Goal: Book appointment/travel/reservation: Book appointment/travel/reservation

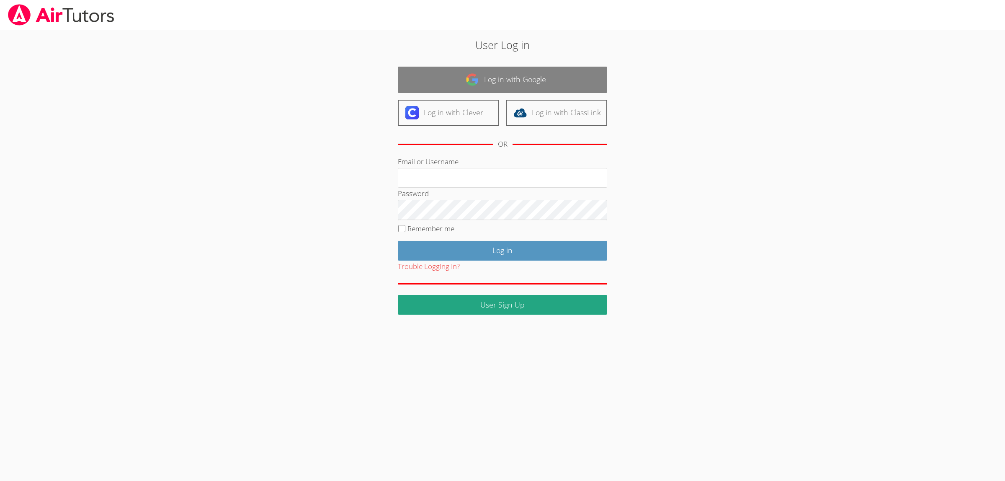
type input "shellyfisher@airtutors.org"
click at [540, 76] on link "Log in with Google" at bounding box center [502, 80] width 209 height 26
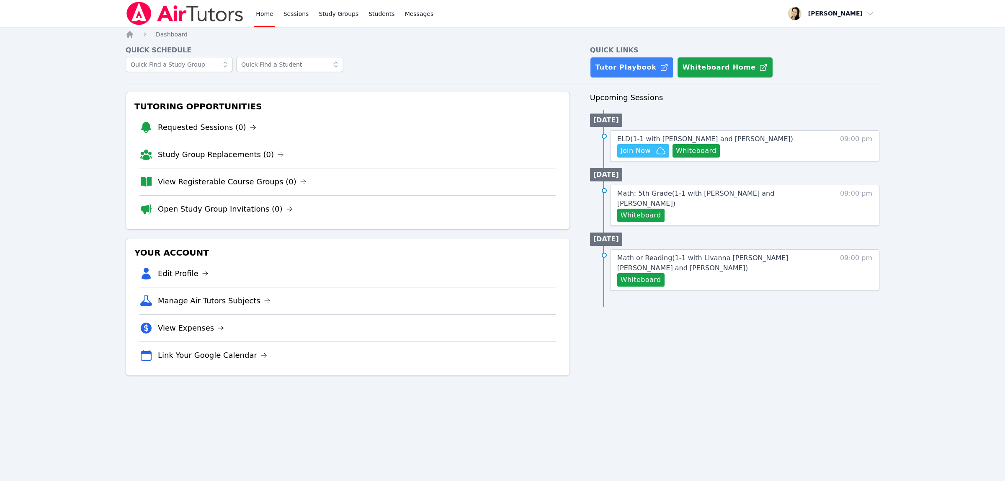
click at [258, 20] on link "Home" at bounding box center [264, 13] width 21 height 27
click at [633, 151] on span "Join Now" at bounding box center [635, 151] width 30 height 10
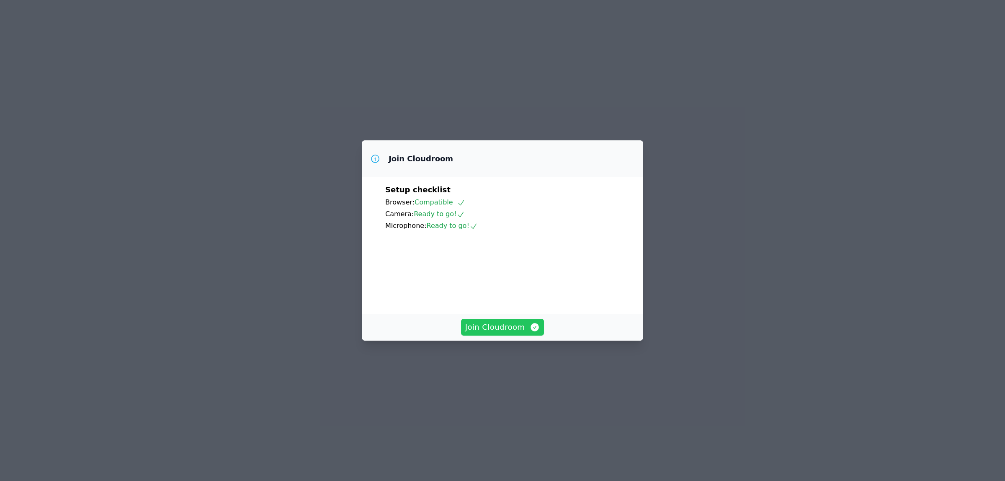
click at [501, 333] on span "Join Cloudroom" at bounding box center [502, 327] width 75 height 12
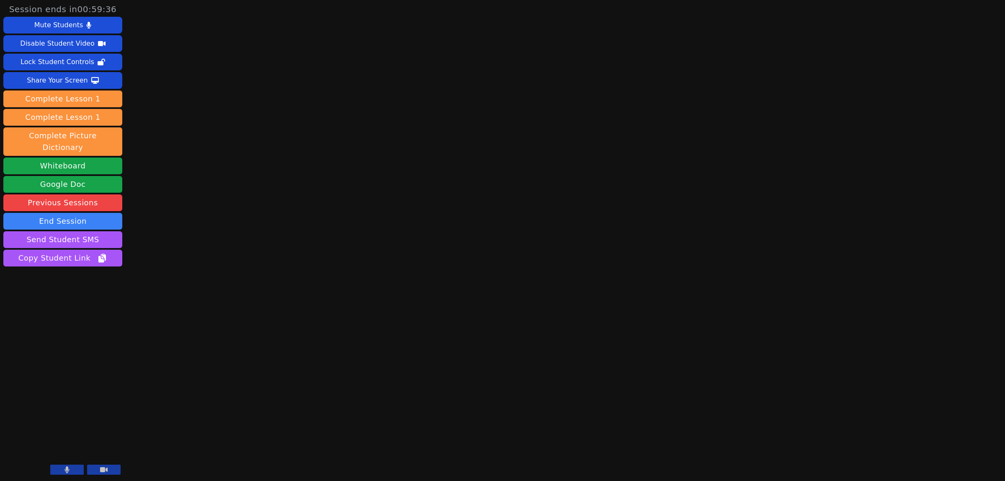
click at [107, 470] on icon at bounding box center [104, 469] width 8 height 5
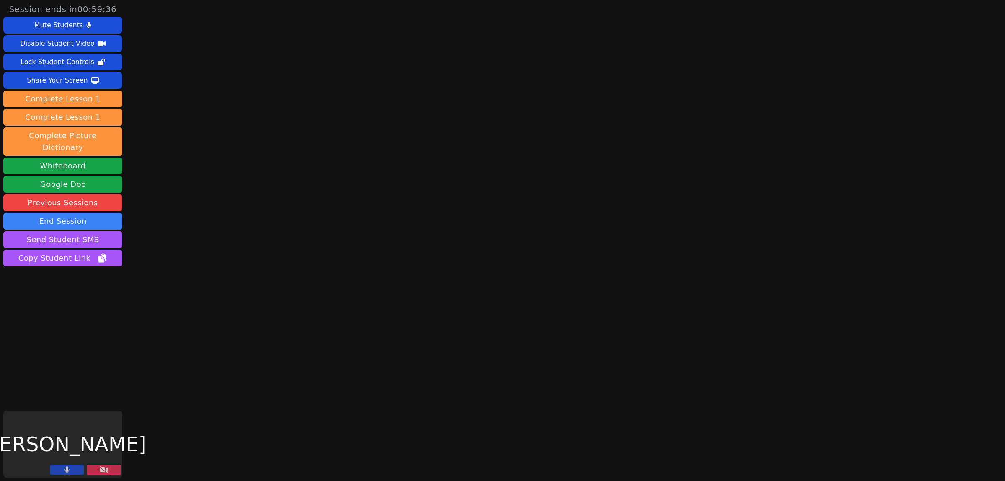
click at [76, 471] on button at bounding box center [66, 469] width 33 height 10
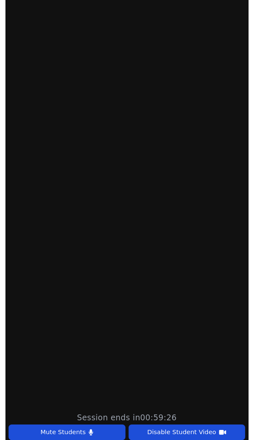
scroll to position [288, 0]
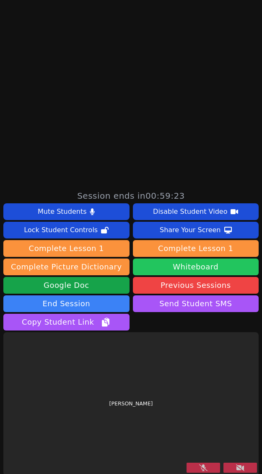
click at [178, 264] on button "Whiteboard" at bounding box center [196, 267] width 126 height 17
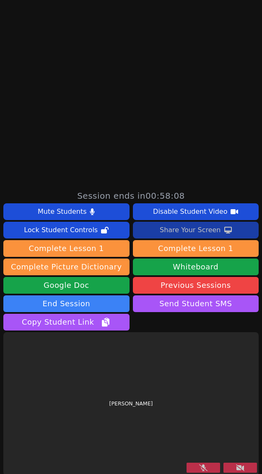
click at [185, 227] on div "Share Your Screen" at bounding box center [189, 230] width 61 height 13
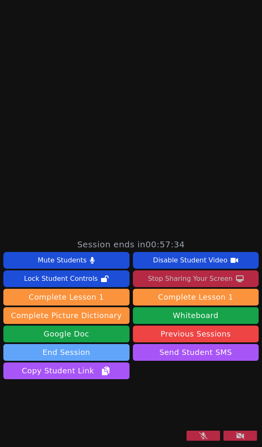
click at [94, 344] on button "End Session" at bounding box center [66, 352] width 126 height 17
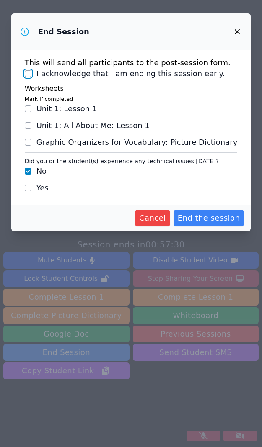
click at [31, 74] on input "I acknowledge that I am ending this session early." at bounding box center [28, 73] width 7 height 7
checkbox input "true"
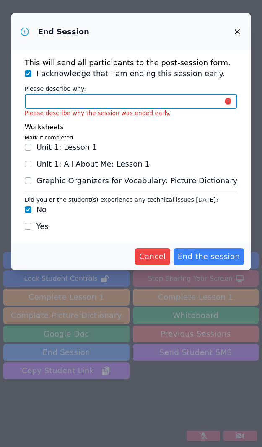
click at [85, 100] on input "Please describe why:" at bounding box center [131, 101] width 213 height 15
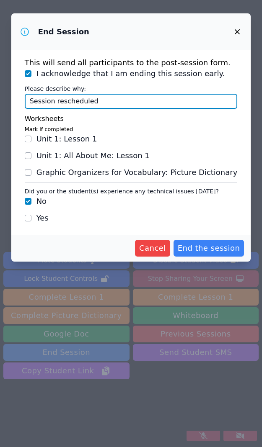
click at [114, 100] on input "Session rescheduled" at bounding box center [131, 101] width 213 height 15
type input "Session rescheduled."
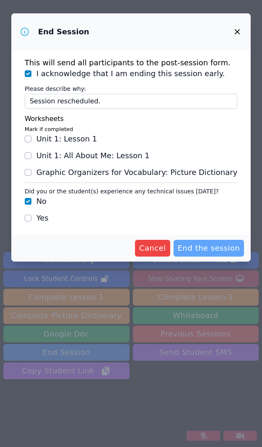
click at [209, 245] on span "End the session" at bounding box center [208, 248] width 62 height 12
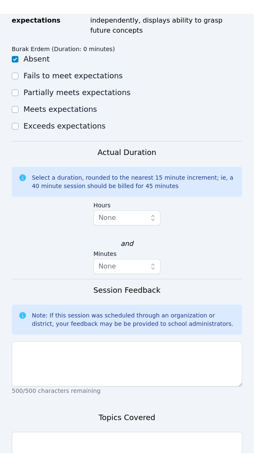
scroll to position [576, 0]
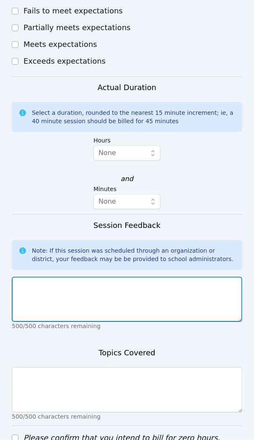
click at [48, 277] on textarea at bounding box center [127, 298] width 230 height 45
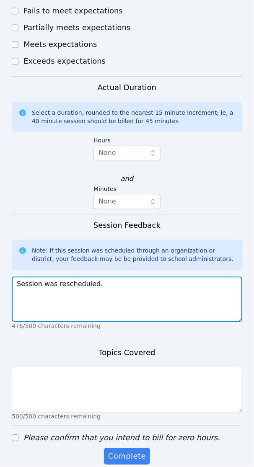
type textarea "Session was rescheduled."
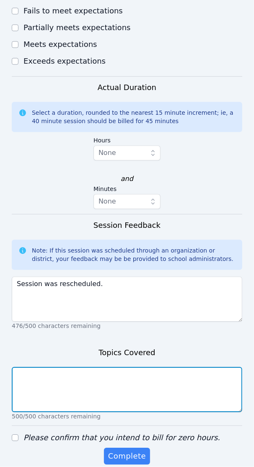
click at [39, 371] on textarea at bounding box center [127, 389] width 230 height 45
type textarea "n/a"
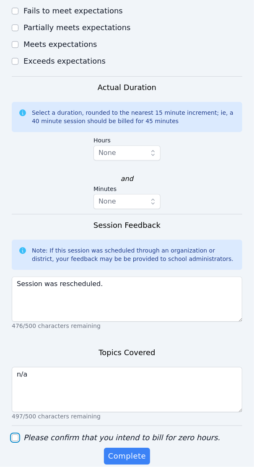
click at [13, 434] on input "Please confirm that you intend to bill for zero hours." at bounding box center [15, 437] width 7 height 7
checkbox input "true"
click at [134, 450] on span "Complete" at bounding box center [127, 456] width 38 height 12
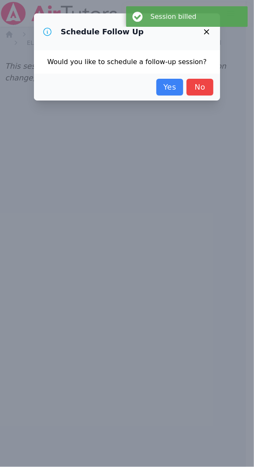
scroll to position [0, 0]
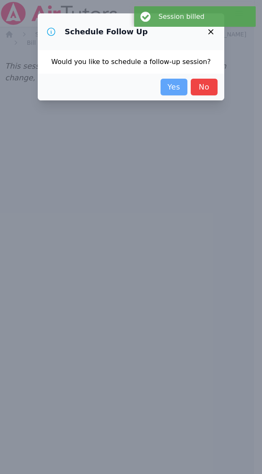
click at [170, 89] on link "Yes" at bounding box center [173, 87] width 27 height 17
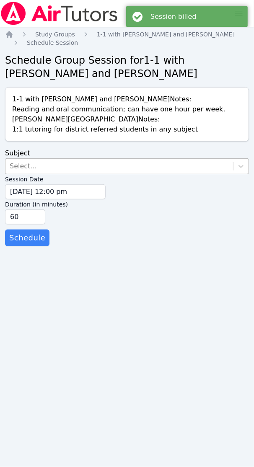
click at [36, 164] on div "Select..." at bounding box center [118, 166] width 227 height 15
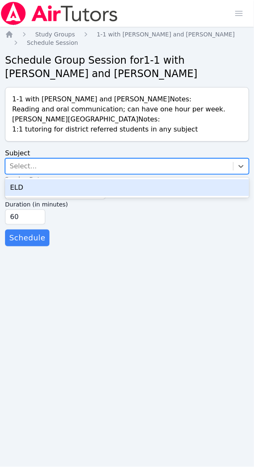
click at [26, 183] on div "ELD" at bounding box center [127, 187] width 244 height 17
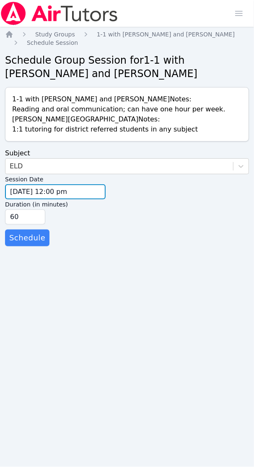
click at [26, 192] on input "[DATE] 12:00 pm" at bounding box center [55, 191] width 100 height 15
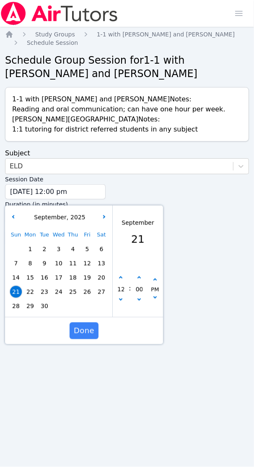
click at [60, 292] on span "24" at bounding box center [59, 292] width 12 height 12
click at [123, 278] on button "button" at bounding box center [120, 278] width 8 height 8
type input "[DATE] 01:00 pm"
type input "01"
click at [123, 278] on button "button" at bounding box center [120, 278] width 8 height 8
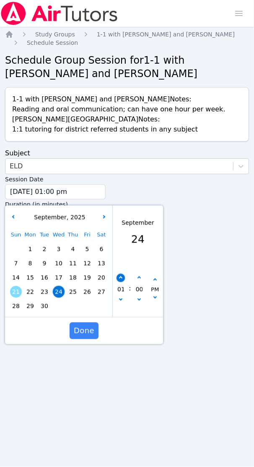
type input "[DATE] 02:00 pm"
type input "02"
click at [123, 278] on button "button" at bounding box center [120, 278] width 8 height 8
type input "[DATE] 03:00 pm"
type input "03"
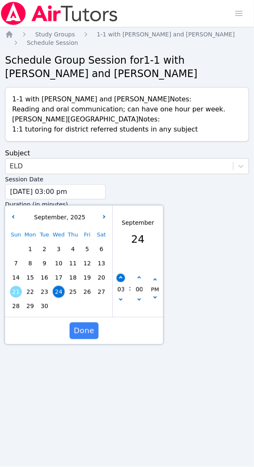
click at [123, 278] on button "button" at bounding box center [120, 278] width 8 height 8
type input "[DATE] 04:00 pm"
type input "04"
click at [123, 278] on button "button" at bounding box center [120, 278] width 8 height 8
type input "[DATE] 05:00 pm"
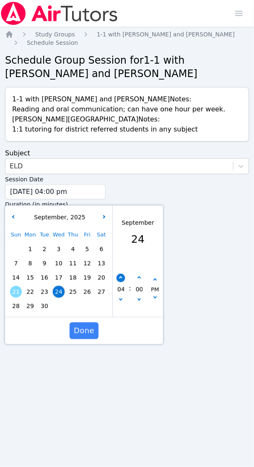
type input "05"
click at [123, 278] on button "button" at bounding box center [120, 278] width 8 height 8
type input "[DATE] 06:00 pm"
type input "06"
click at [123, 278] on button "button" at bounding box center [120, 278] width 8 height 8
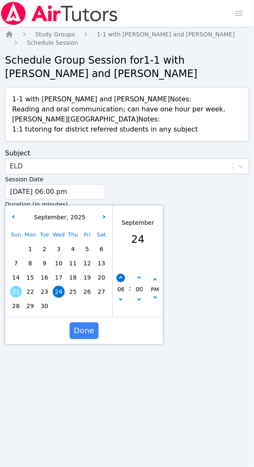
type input "[DATE] 07:00 pm"
type input "07"
click at [123, 278] on button "button" at bounding box center [120, 278] width 8 height 8
type input "[DATE] 08:00 pm"
type input "08"
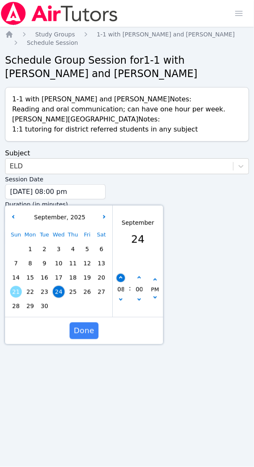
click at [123, 278] on button "button" at bounding box center [120, 278] width 8 height 8
type input "[DATE] 09:00 pm"
type input "09"
click at [123, 278] on button "button" at bounding box center [120, 278] width 8 height 8
type input "[DATE] 10:00 pm"
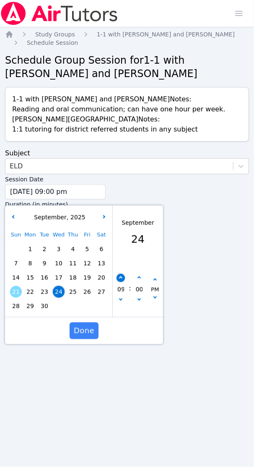
type input "10"
click at [123, 300] on button "button" at bounding box center [120, 300] width 8 height 8
type input "[DATE] 09:00 pm"
type input "09"
click at [88, 330] on span "Done" at bounding box center [84, 331] width 21 height 12
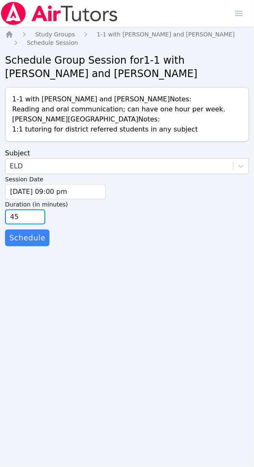
click at [36, 218] on input "45" at bounding box center [25, 216] width 40 height 15
type input "30"
click at [36, 218] on input "30" at bounding box center [25, 216] width 40 height 15
click at [23, 241] on span "Schedule" at bounding box center [27, 238] width 36 height 12
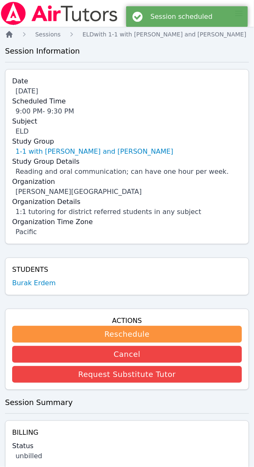
click at [8, 37] on icon "Breadcrumb" at bounding box center [9, 34] width 7 height 7
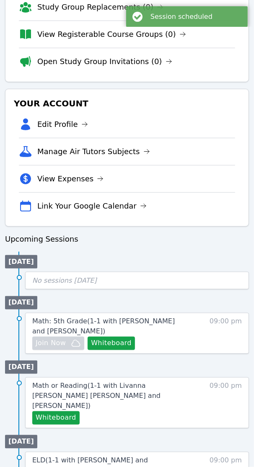
scroll to position [220, 0]
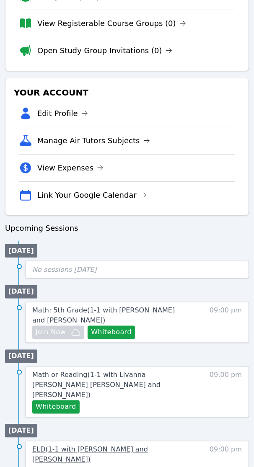
click at [140, 445] on span "ELD ( 1-1 with [PERSON_NAME] and [PERSON_NAME] )" at bounding box center [90, 454] width 116 height 18
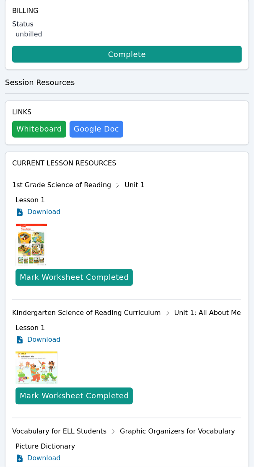
scroll to position [429, 0]
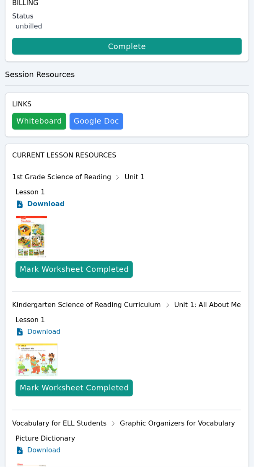
click at [47, 204] on span "Download" at bounding box center [45, 204] width 37 height 10
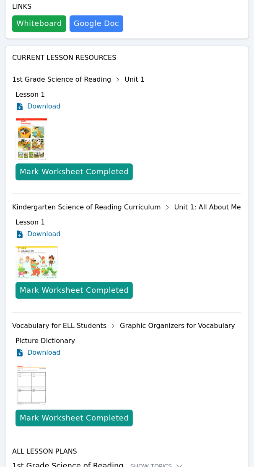
scroll to position [534, 0]
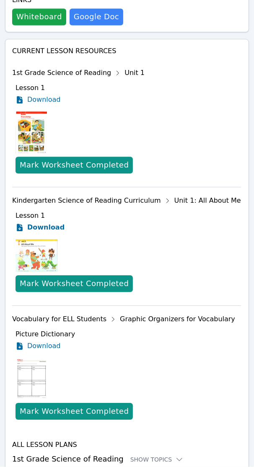
click at [50, 231] on span "Download" at bounding box center [45, 227] width 37 height 10
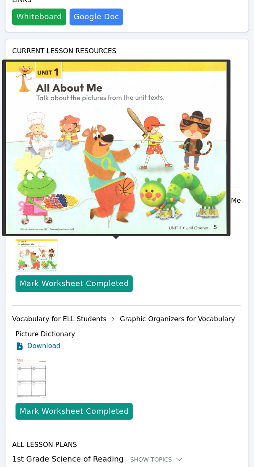
scroll to position [579, 0]
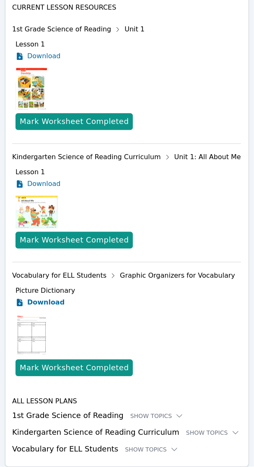
click at [42, 302] on span "Download" at bounding box center [45, 302] width 37 height 10
